Goal: Task Accomplishment & Management: Manage account settings

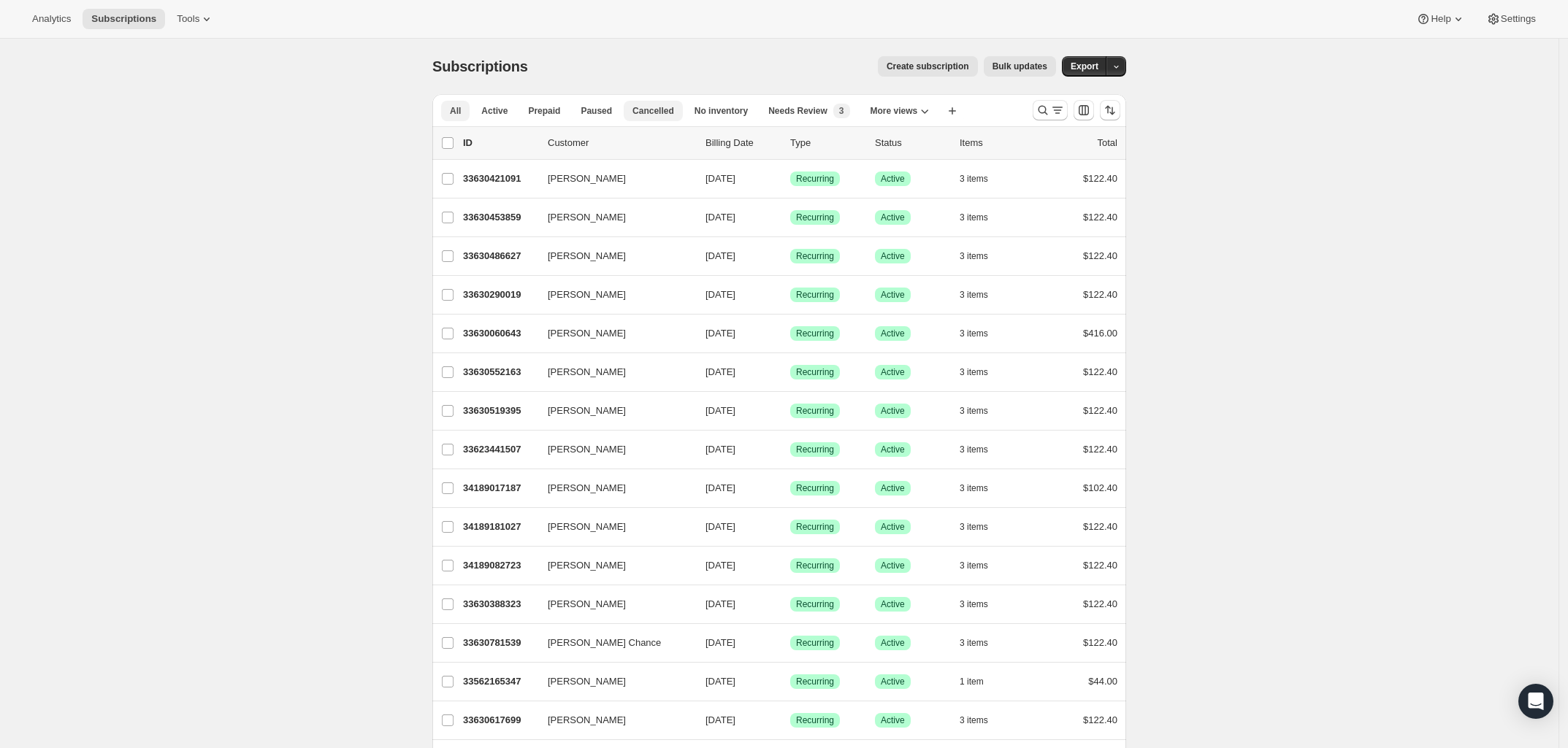
click at [662, 112] on span "Cancelled" at bounding box center [653, 111] width 41 height 11
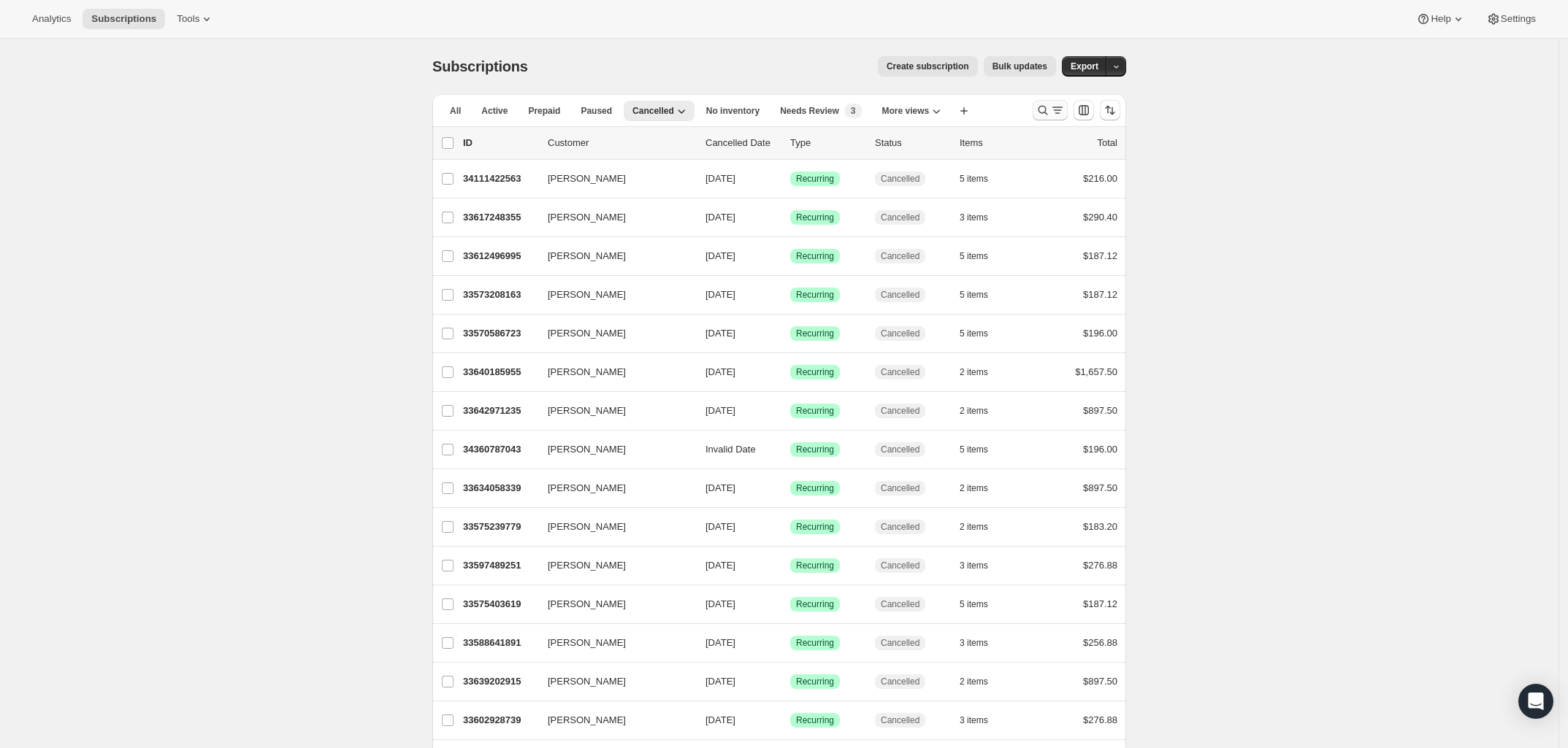
click at [1050, 110] on icon "Search and filter results" at bounding box center [1042, 109] width 14 height 14
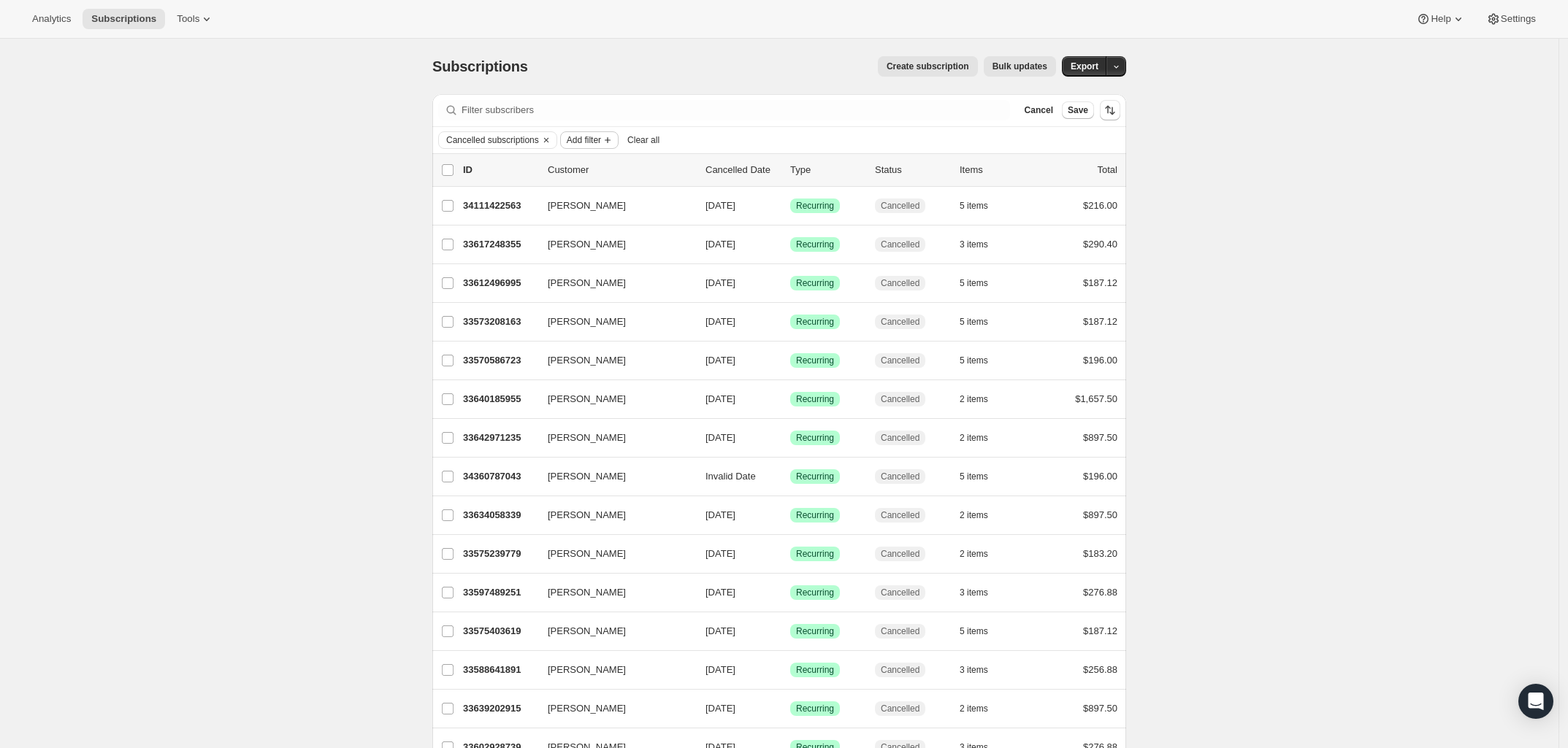
click at [589, 144] on span "Add filter" at bounding box center [583, 140] width 34 height 11
click at [600, 313] on span "Created date" at bounding box center [588, 313] width 96 height 14
click at [589, 258] on label "Custom" at bounding box center [597, 254] width 52 height 21
click at [573, 249] on input "Custom" at bounding box center [572, 248] width 1 height 1
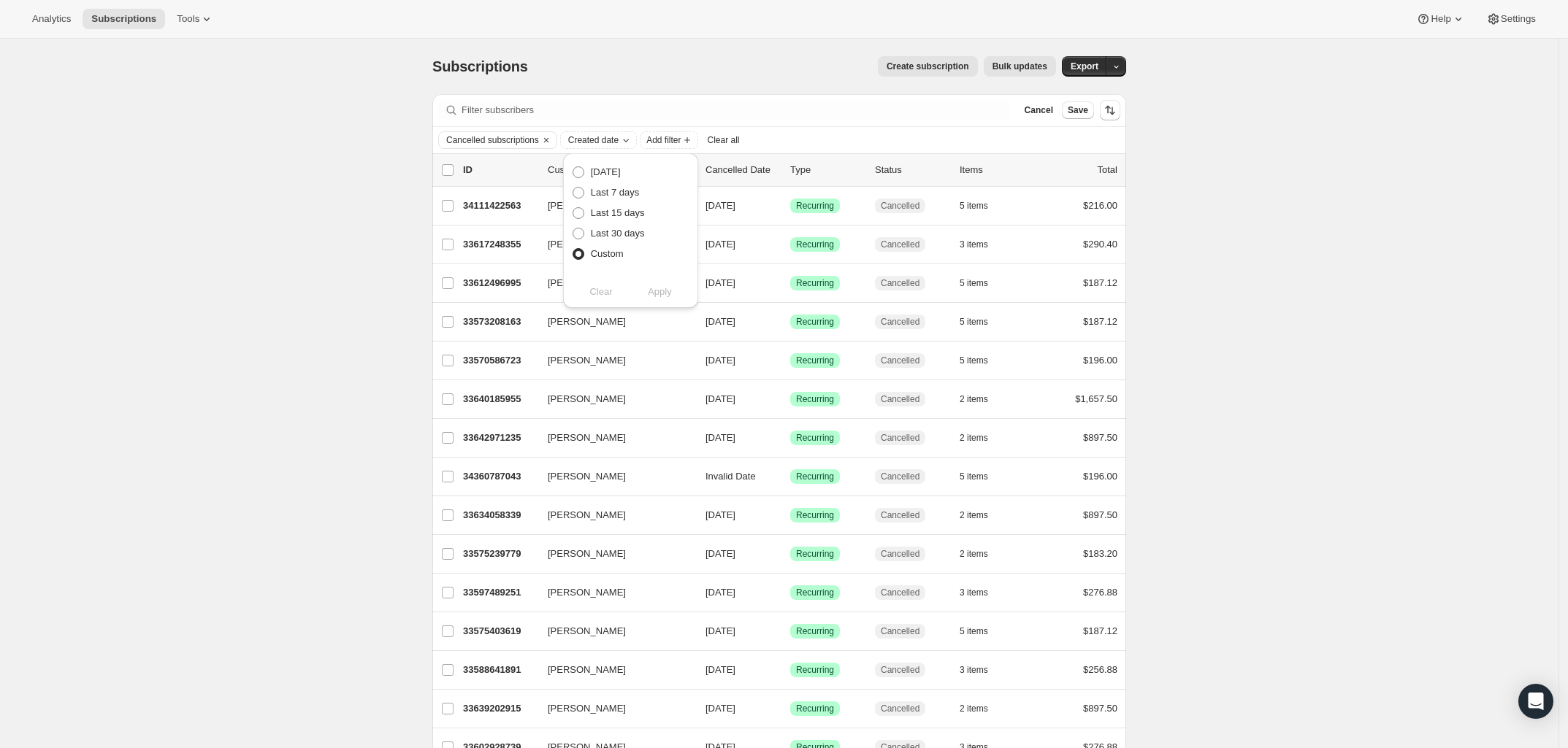
radio input "true"
click at [569, 339] on button "Show previous month, September 2025" at bounding box center [580, 345] width 21 height 21
click at [612, 389] on span "1" at bounding box center [614, 390] width 17 height 11
type input "[DATE]"
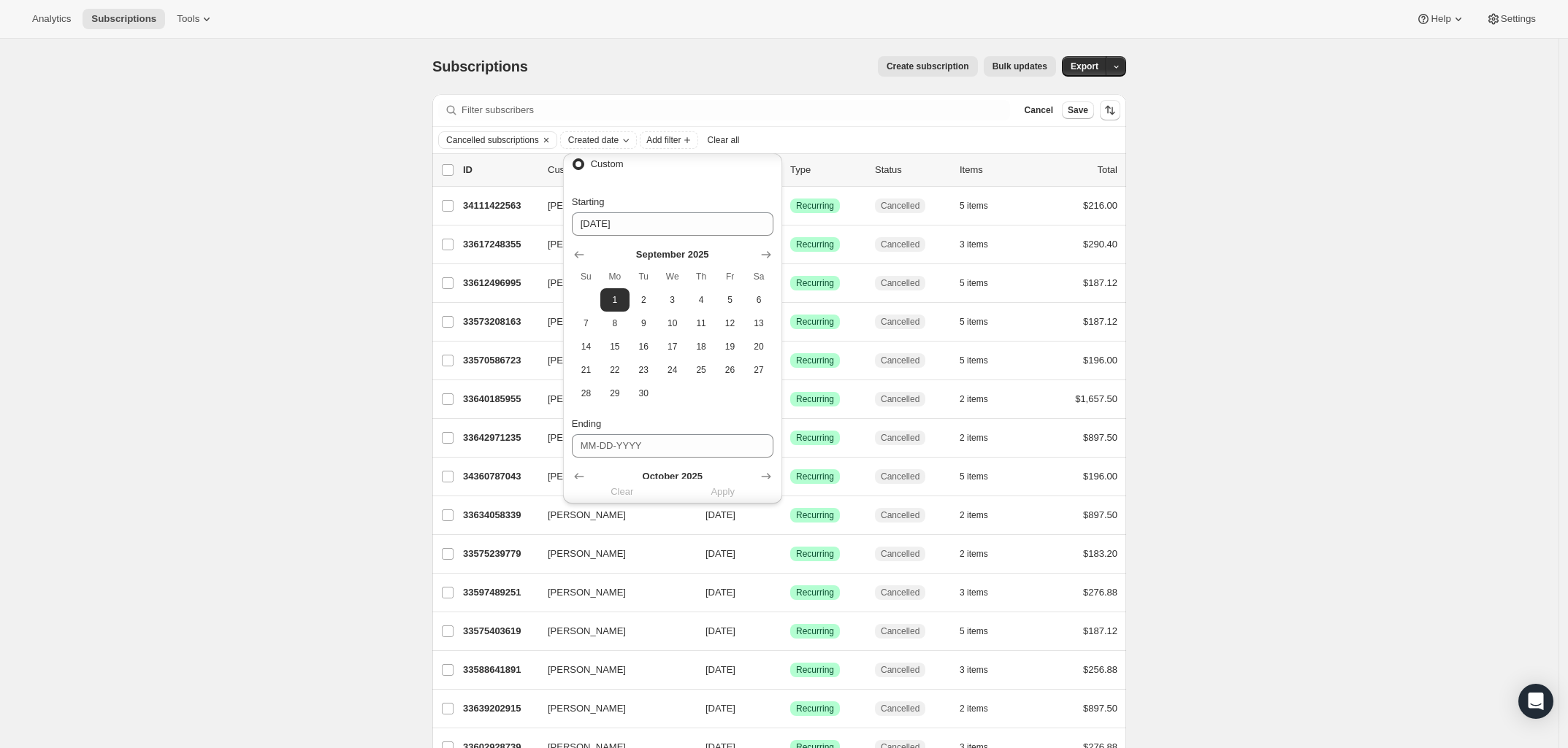
scroll to position [91, 0]
click at [641, 394] on span "30" at bounding box center [644, 392] width 17 height 11
type input "[DATE]"
click at [619, 299] on span "1" at bounding box center [614, 299] width 17 height 11
click at [621, 440] on input "Ending" at bounding box center [673, 444] width 202 height 24
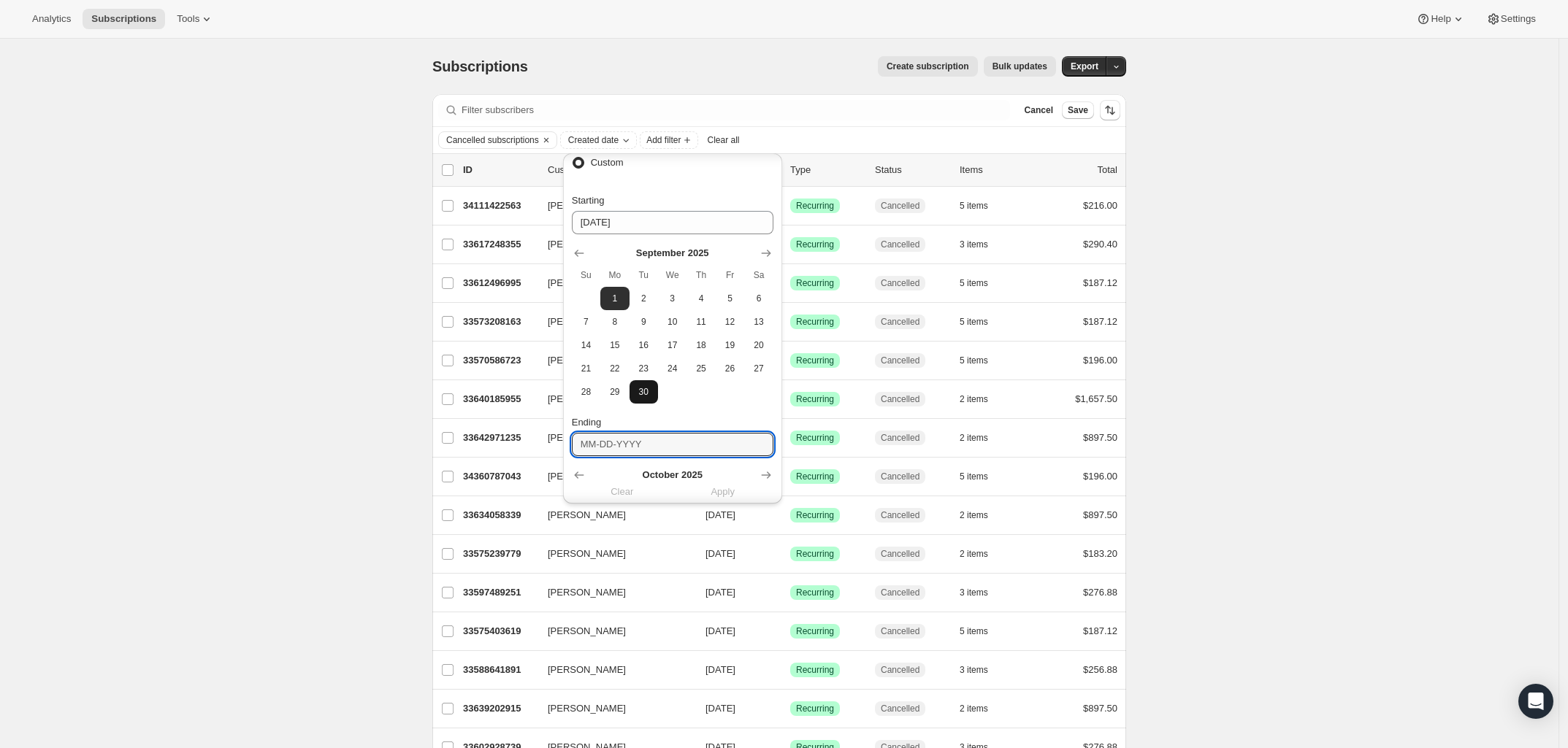
click at [639, 387] on span "30" at bounding box center [644, 392] width 17 height 11
click at [610, 303] on span "1" at bounding box center [614, 299] width 17 height 11
type input "[DATE]"
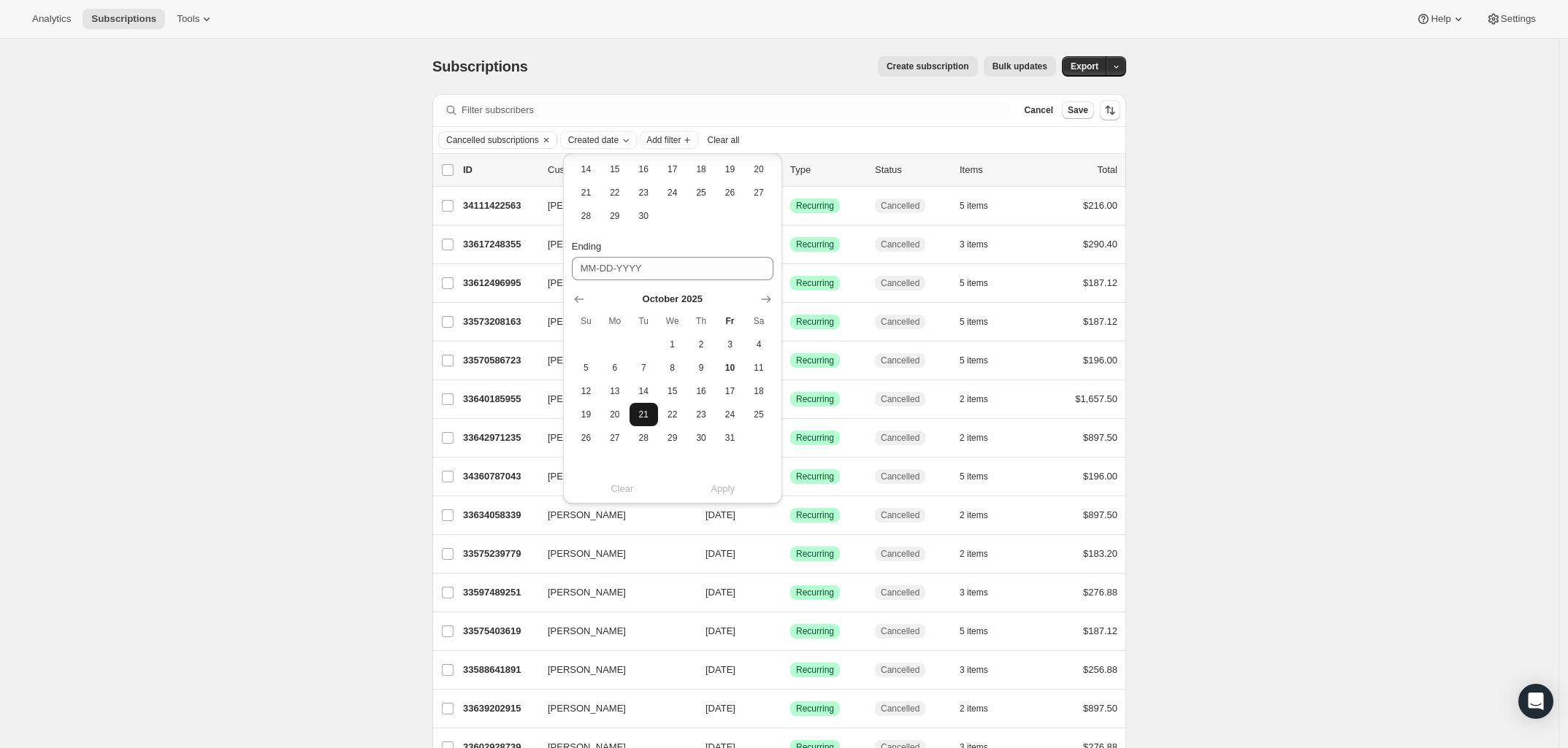
scroll to position [268, 0]
click at [577, 293] on icon "Show previous month, September 2025" at bounding box center [579, 298] width 14 height 14
click at [644, 436] on span "30" at bounding box center [644, 437] width 17 height 11
type input "[DATE]"
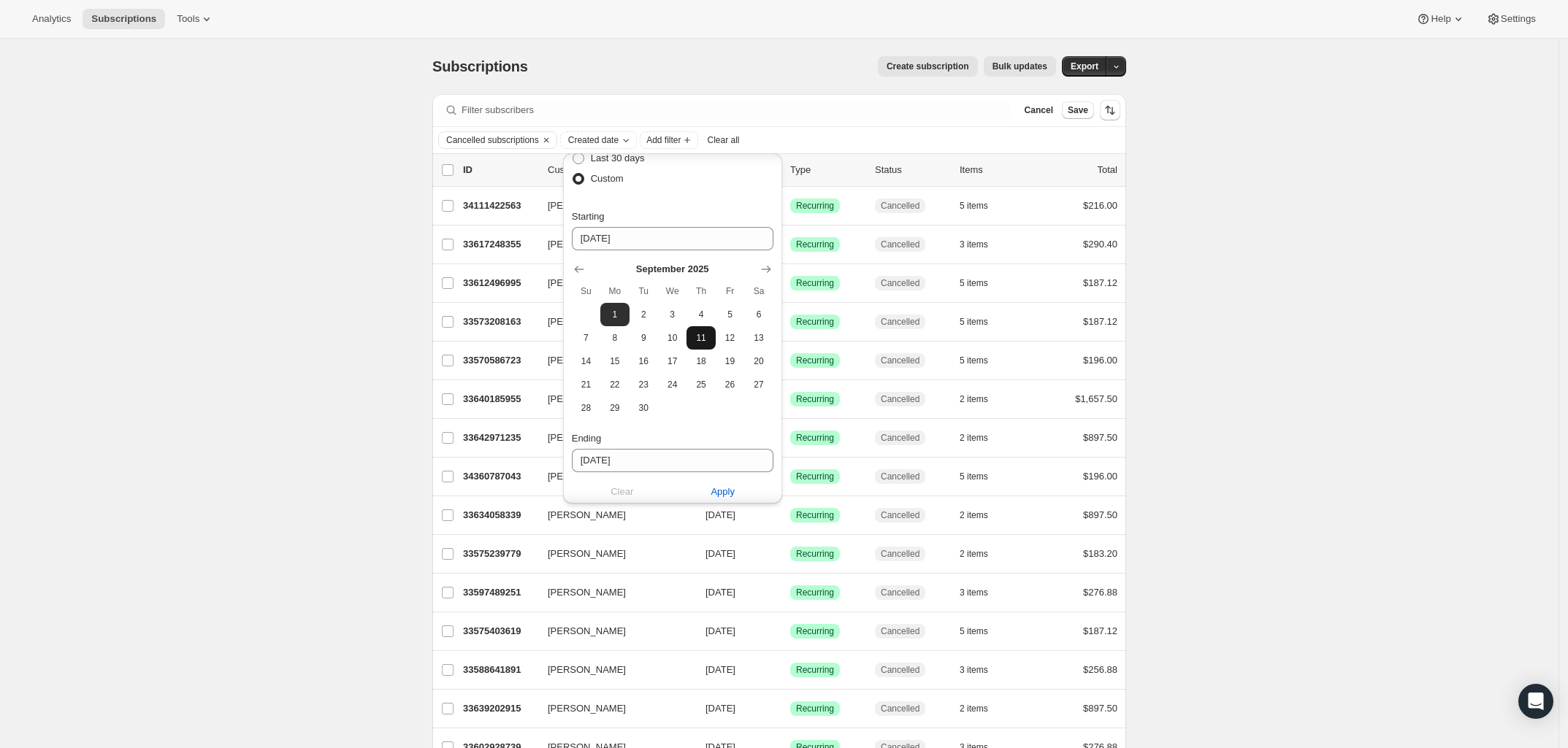
scroll to position [183, 0]
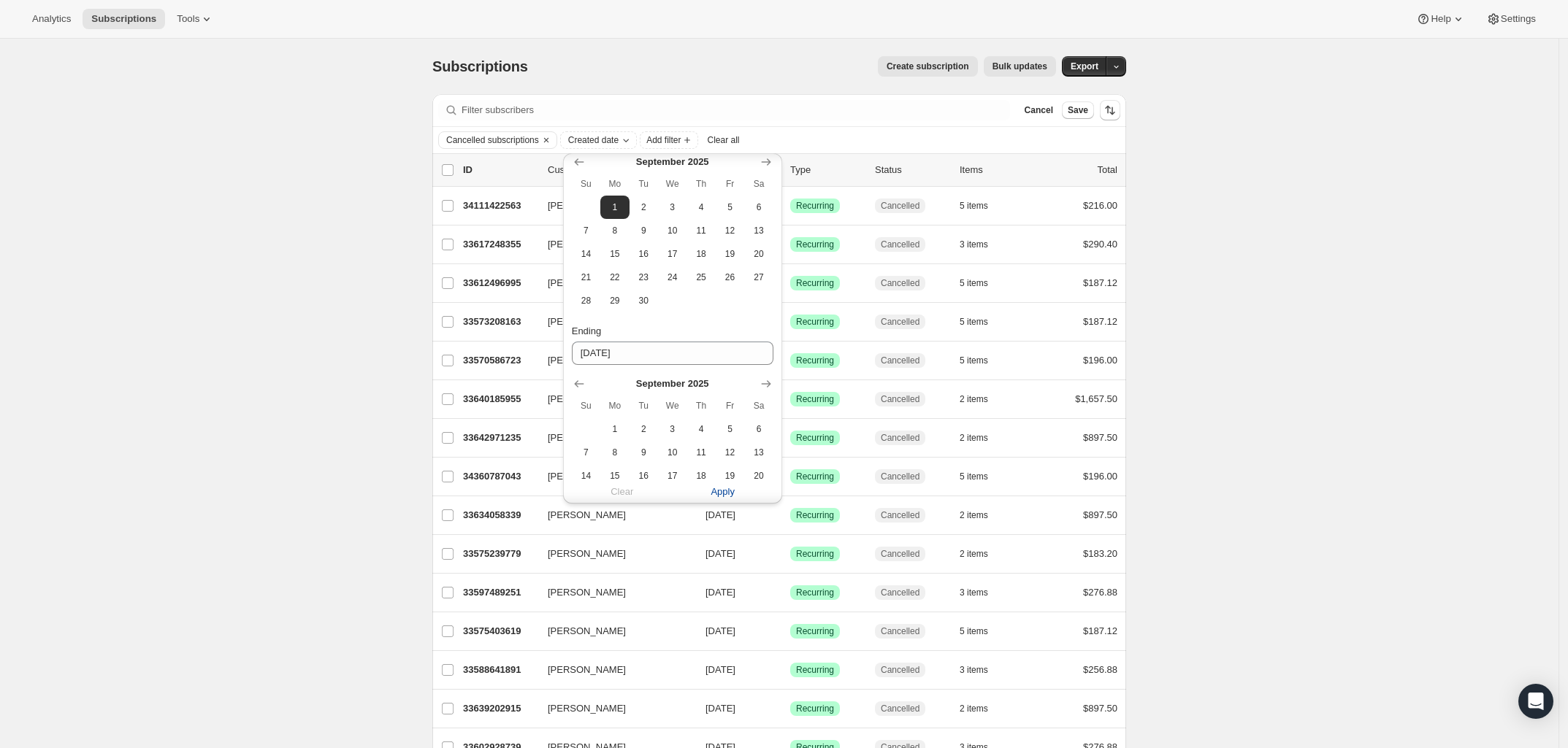
click at [723, 493] on span "Apply" at bounding box center [723, 491] width 24 height 14
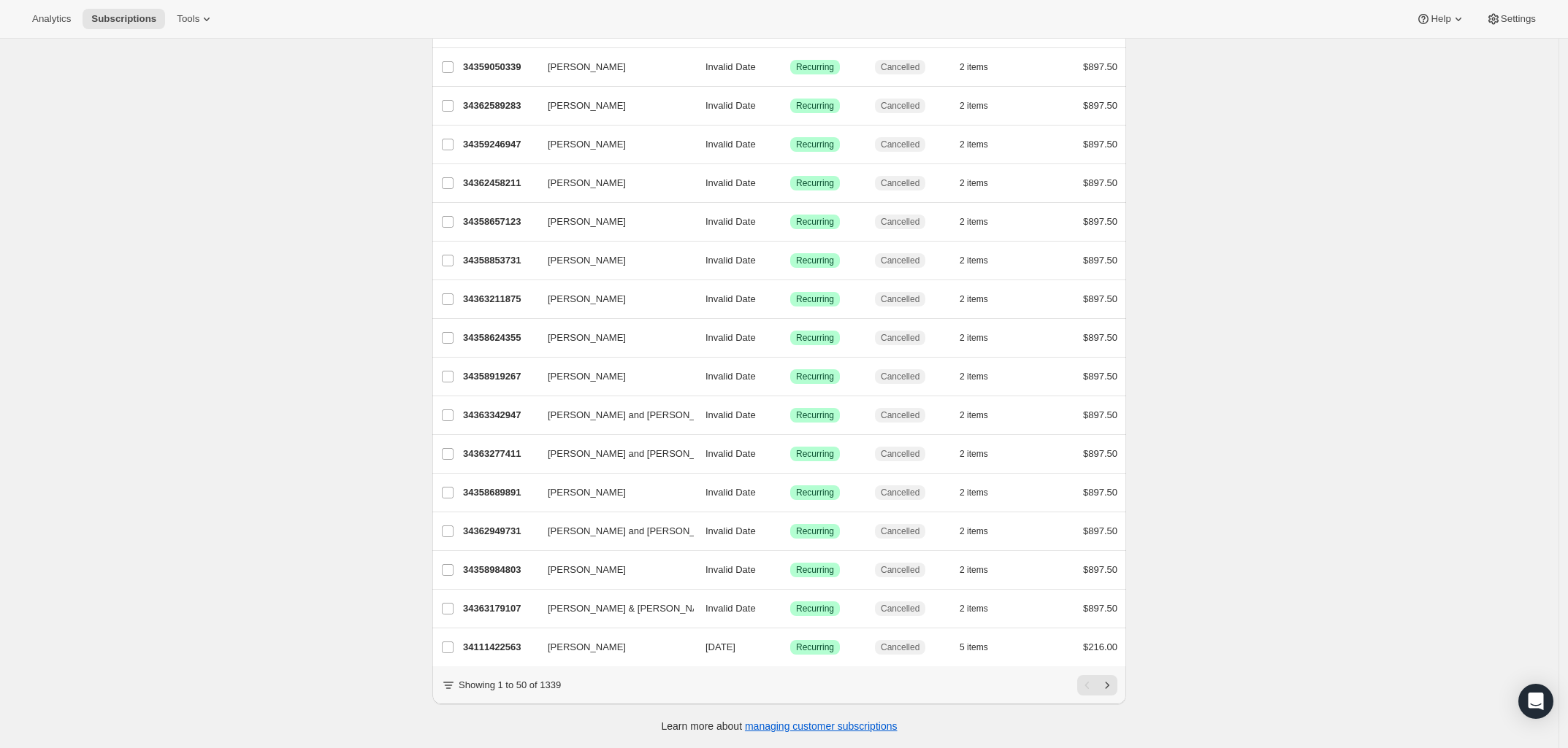
scroll to position [1477, 0]
click at [1109, 687] on icon "Next" at bounding box center [1107, 685] width 4 height 7
click at [1101, 686] on button "Next" at bounding box center [1107, 686] width 21 height 21
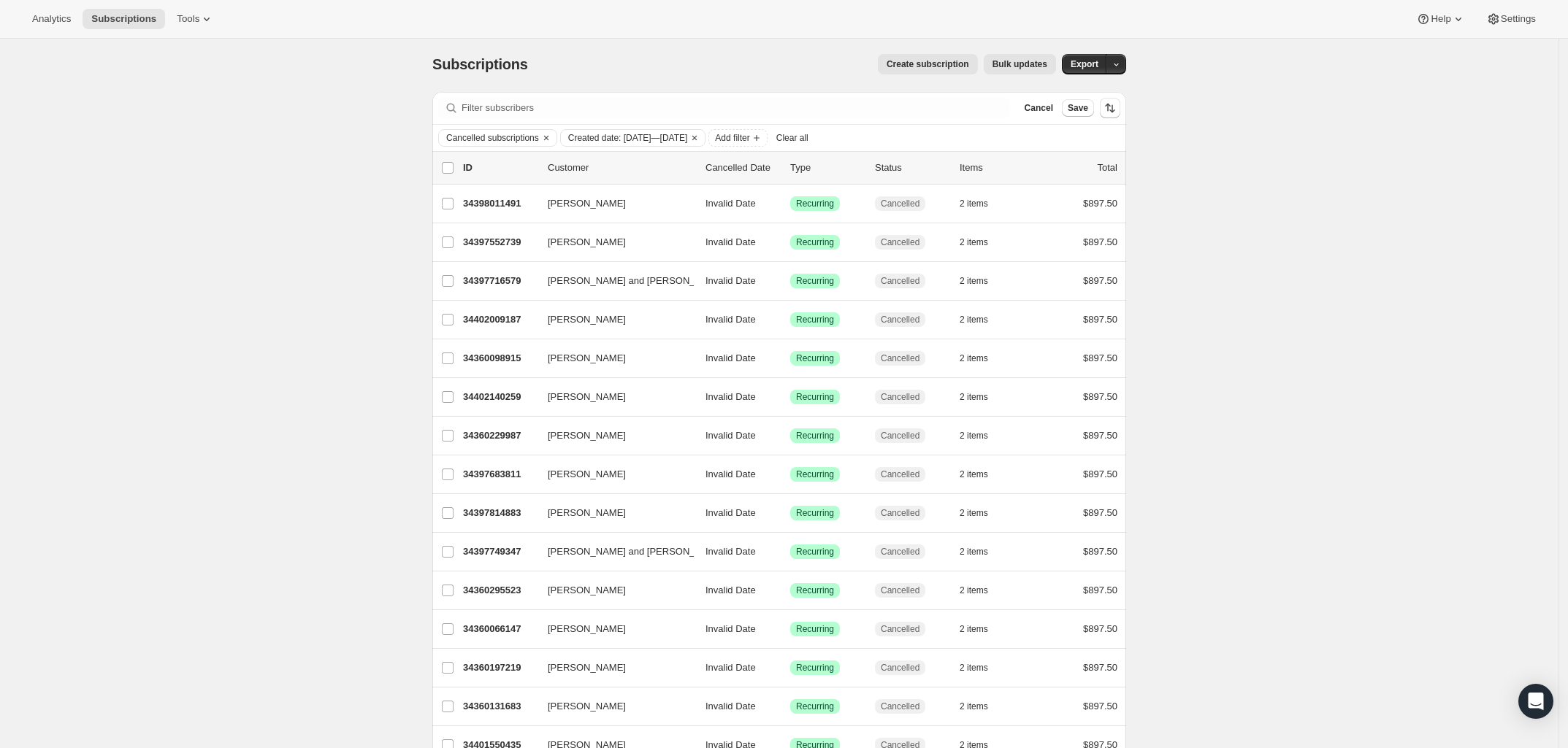
scroll to position [0, 0]
